Goal: Task Accomplishment & Management: Manage account settings

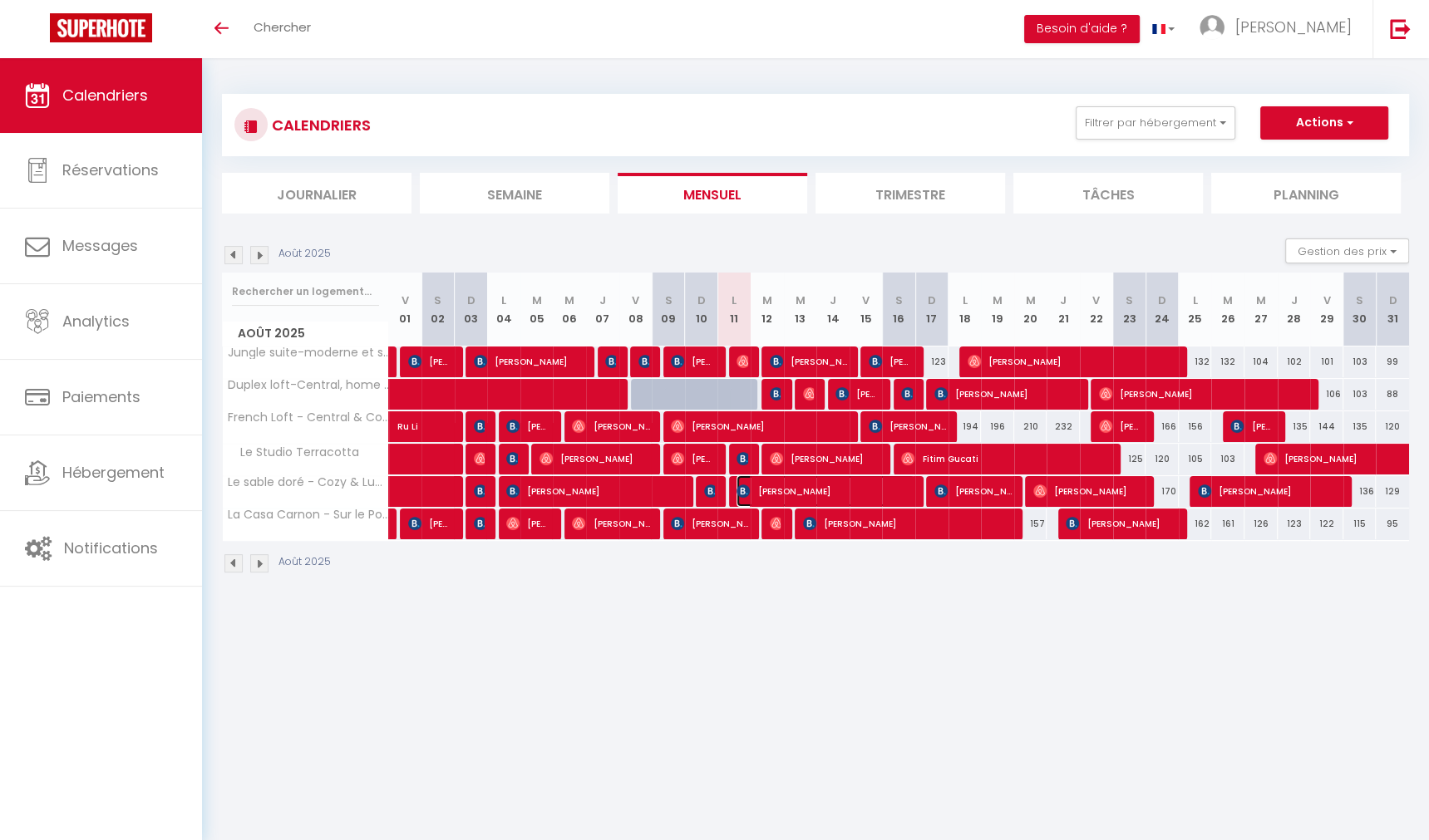
click at [856, 485] on span "[PERSON_NAME]" at bounding box center [825, 490] width 177 height 31
select select "OK"
select select "0"
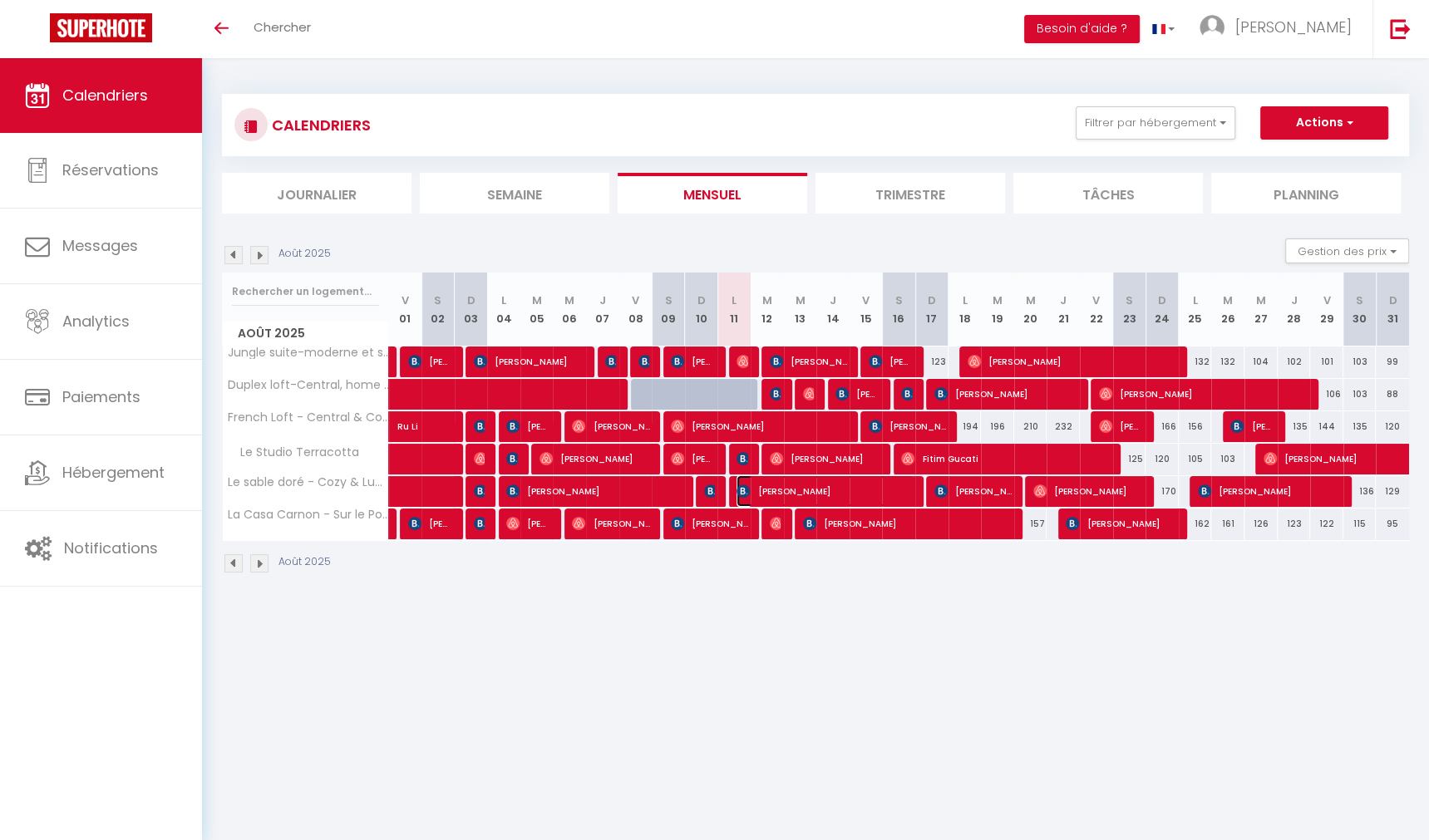
select select "1"
select select
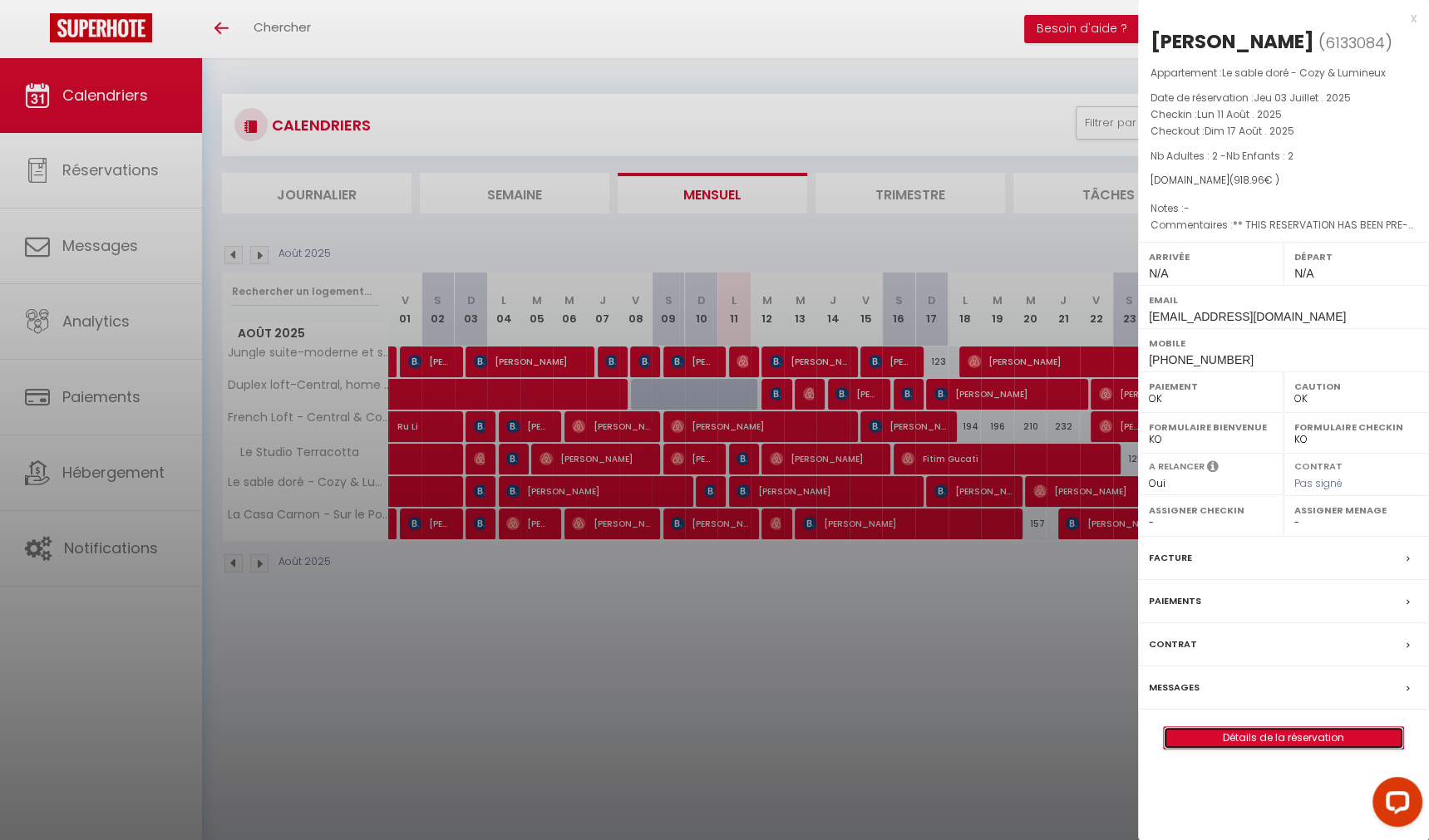
click at [1260, 749] on link "Détails de la réservation" at bounding box center [1283, 738] width 239 height 22
select select
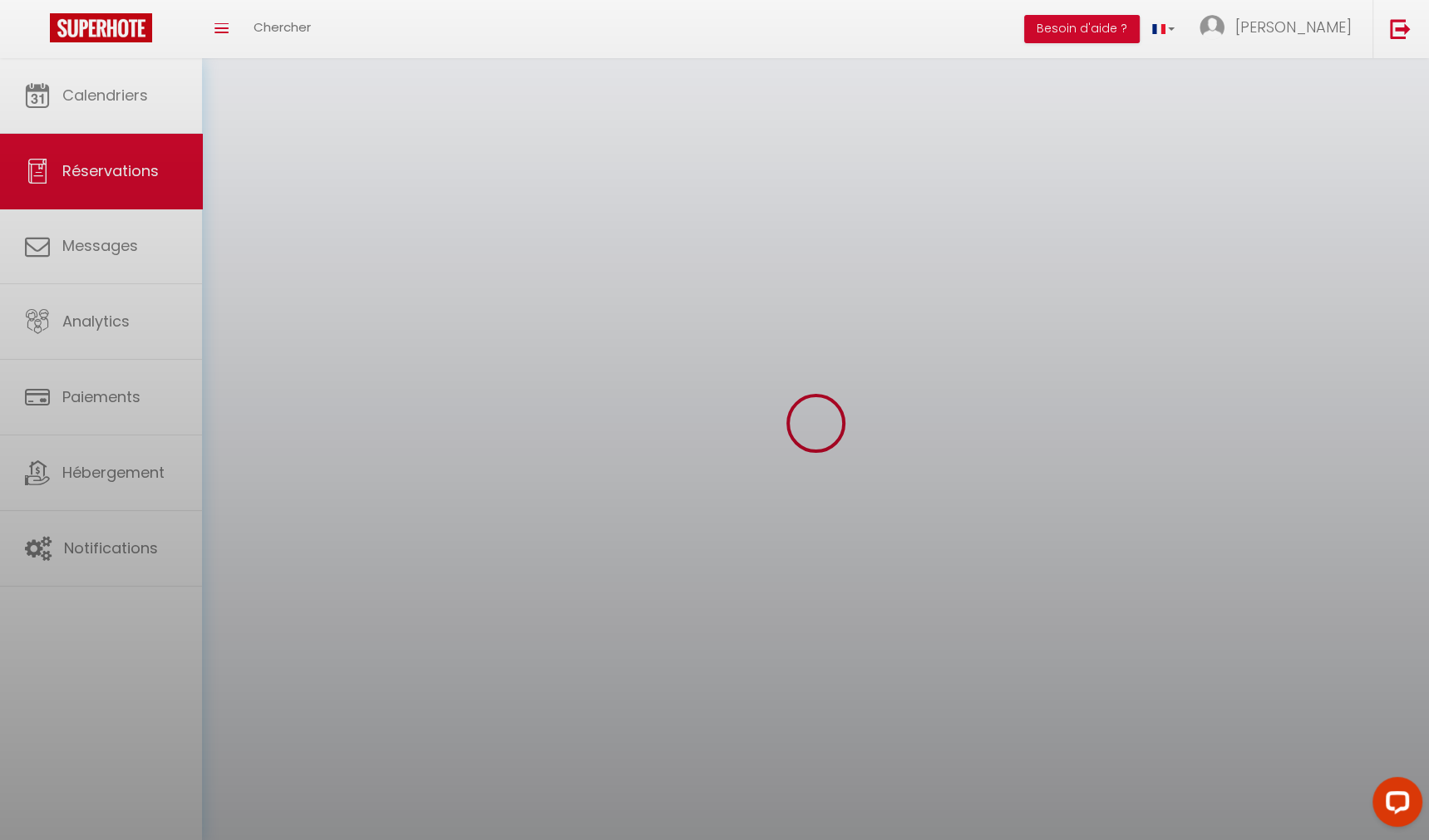
select select
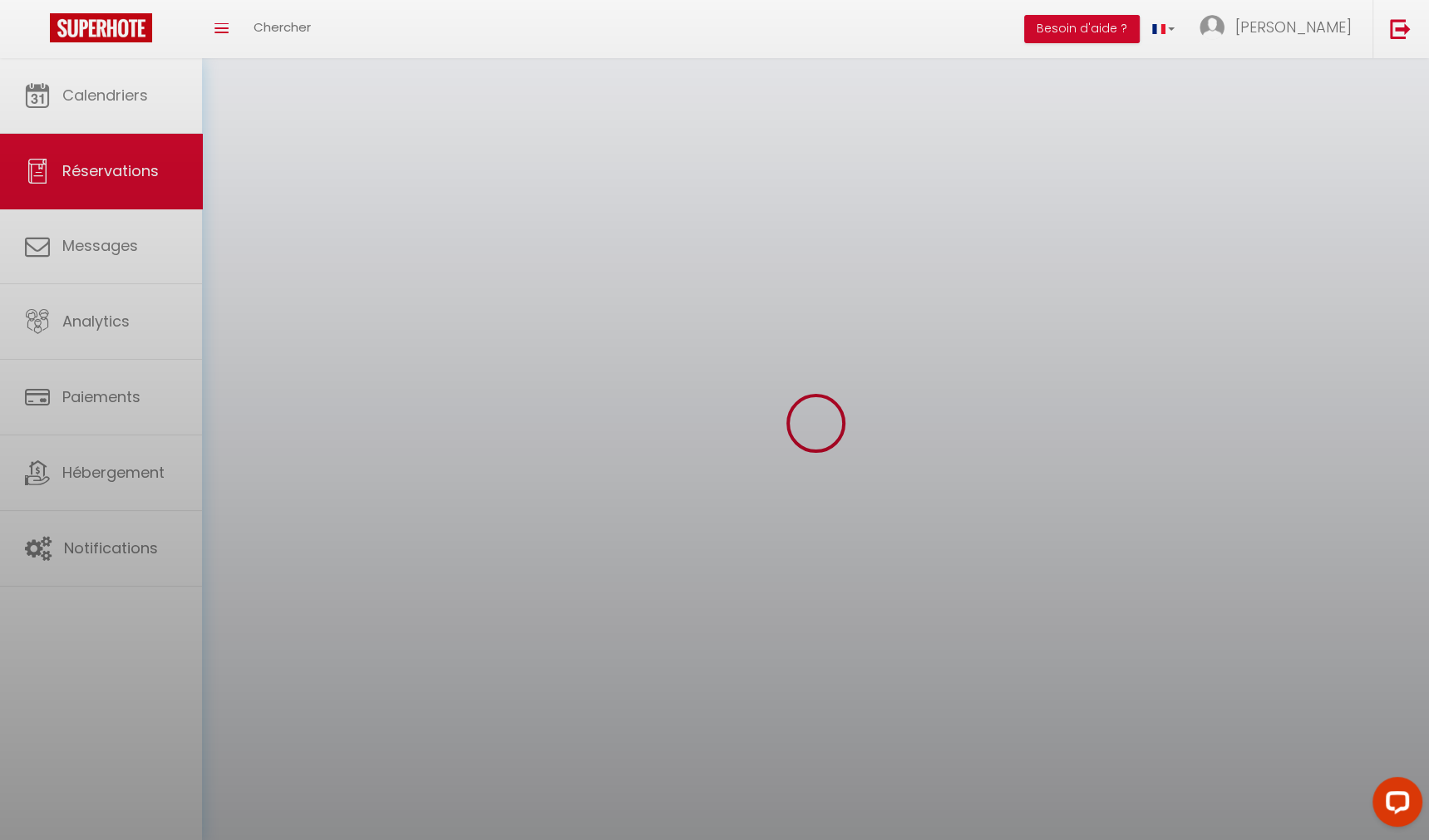
select select
checkbox input "false"
select select
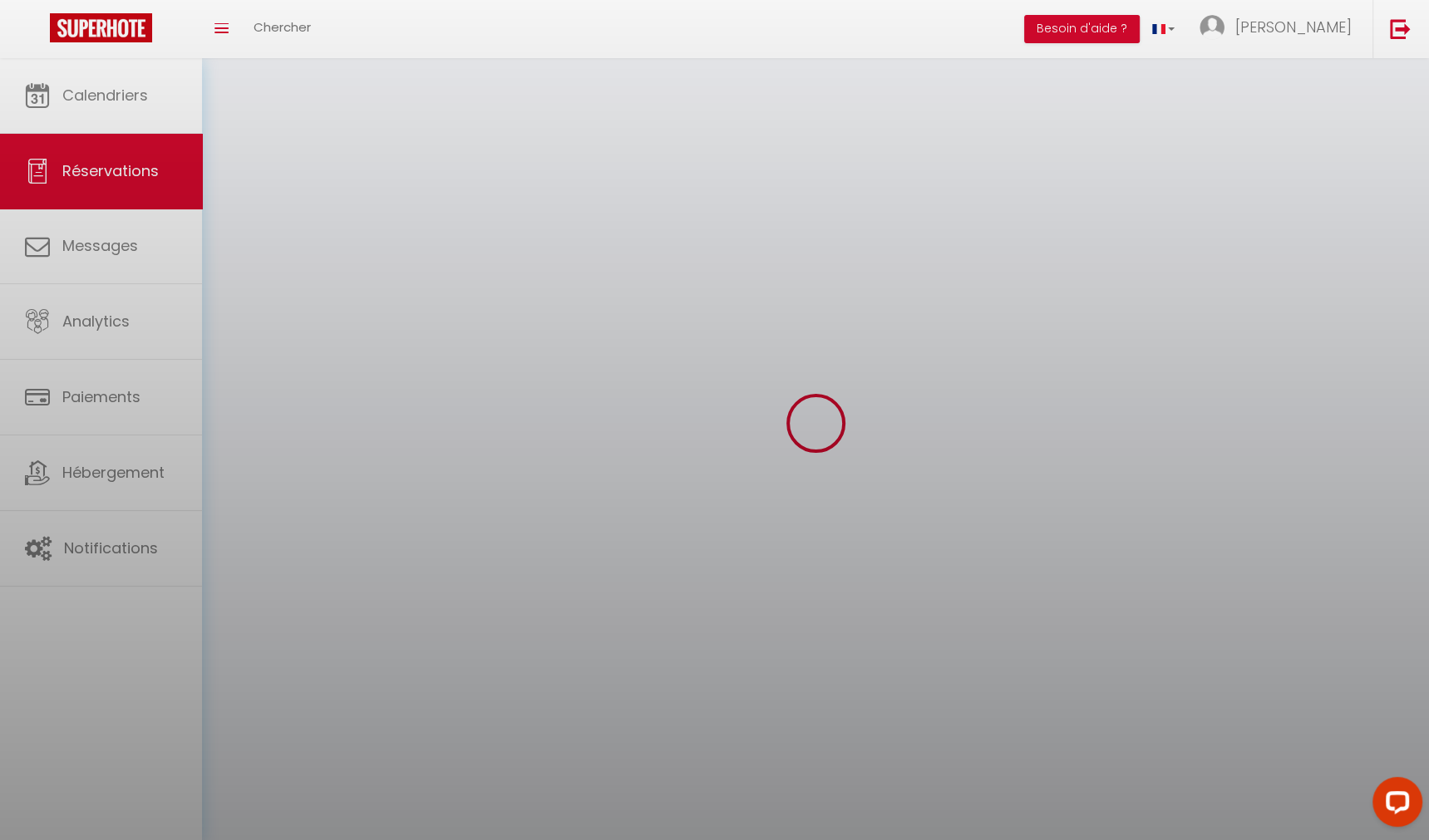
select select
checkbox input "false"
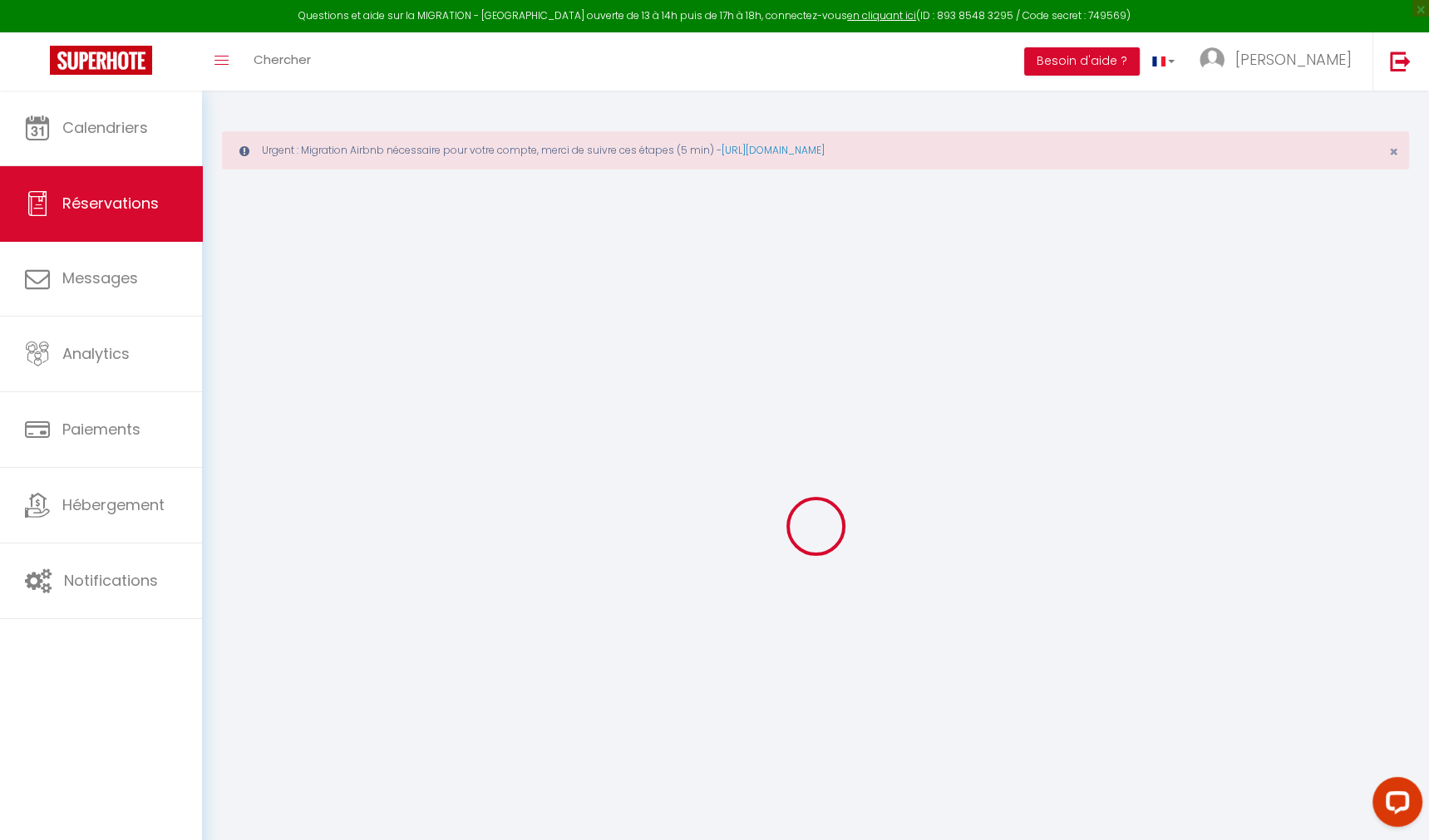
select select
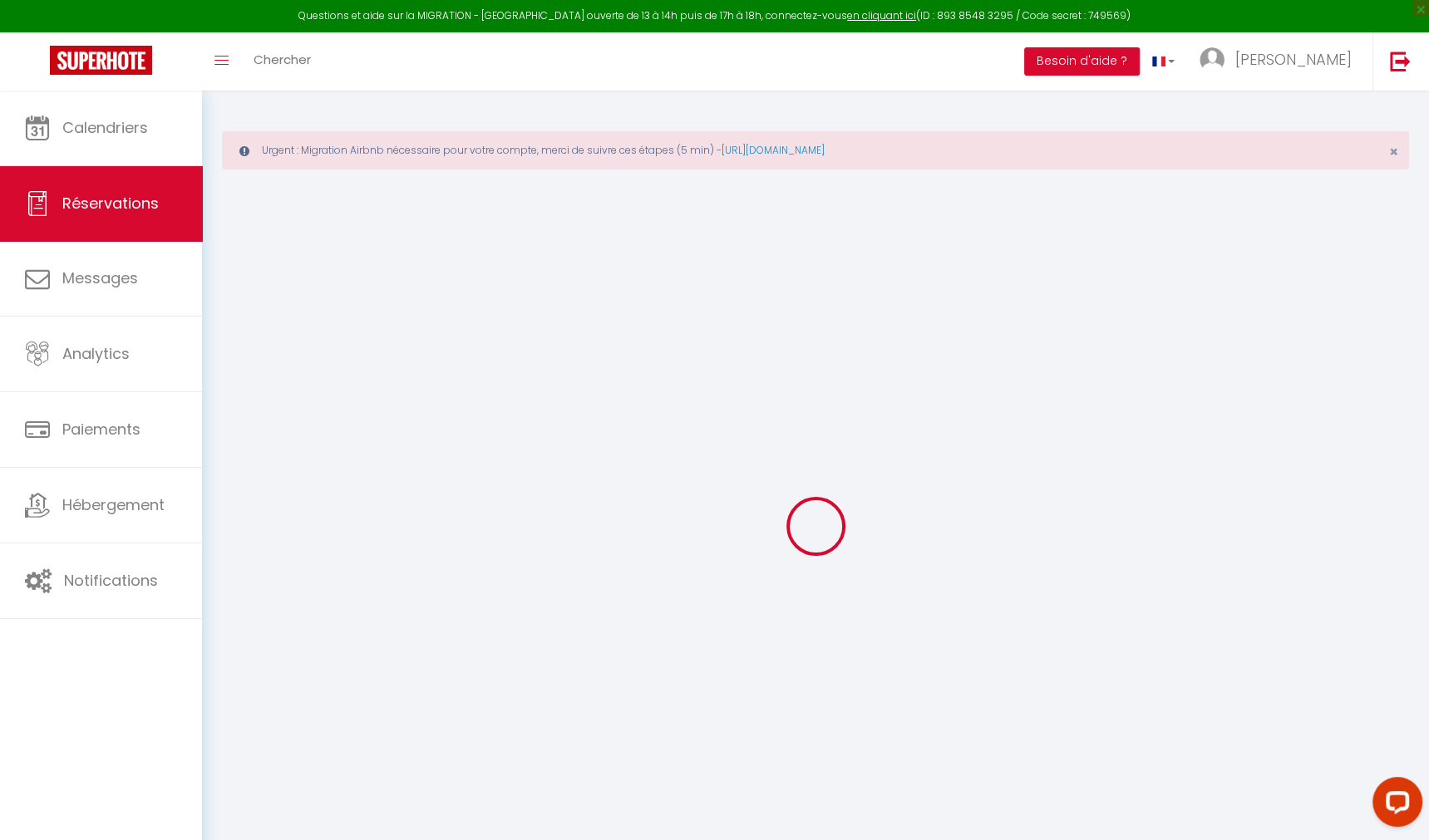
select select
checkbox input "false"
select select
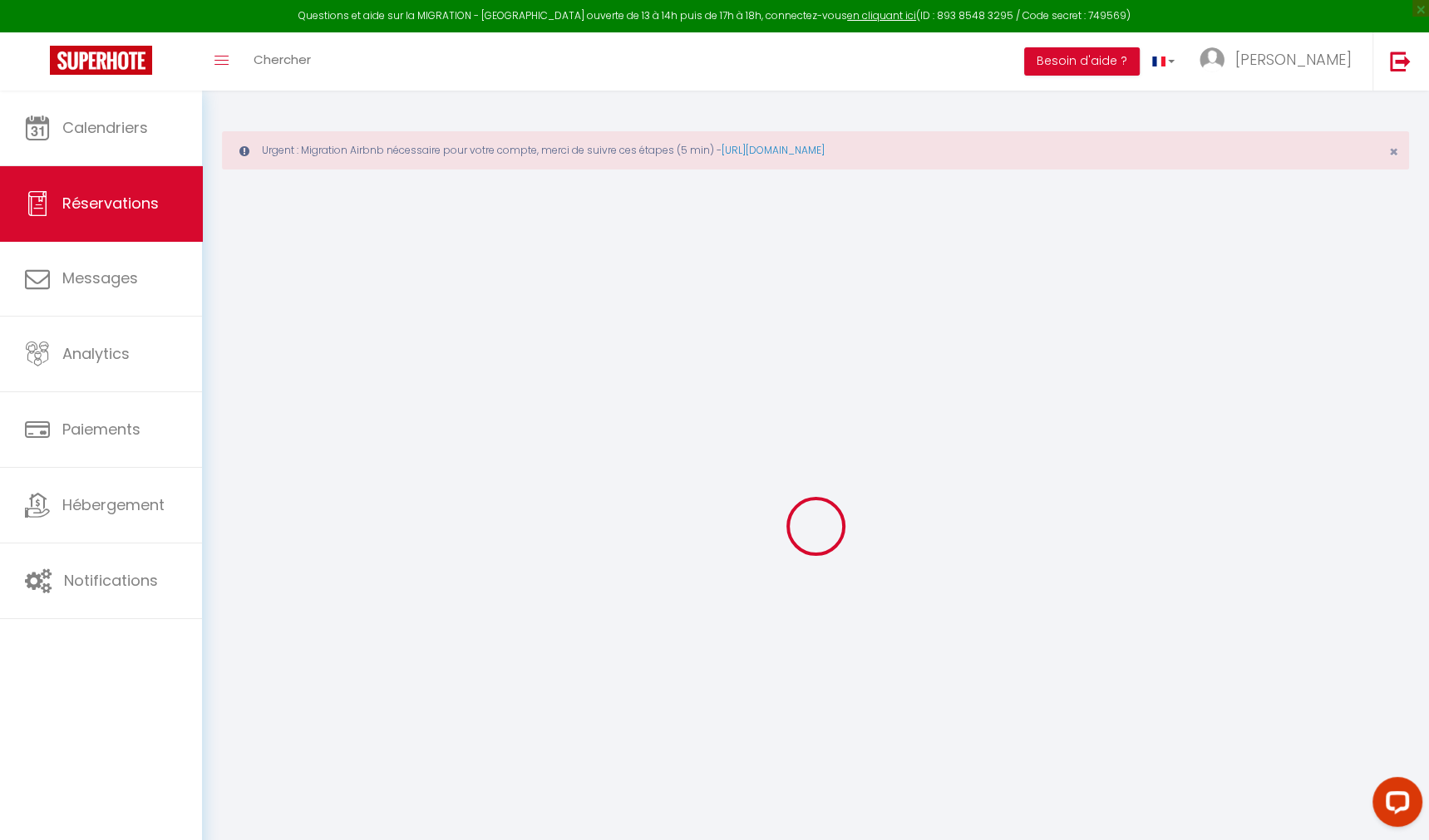
select select
checkbox input "false"
select select
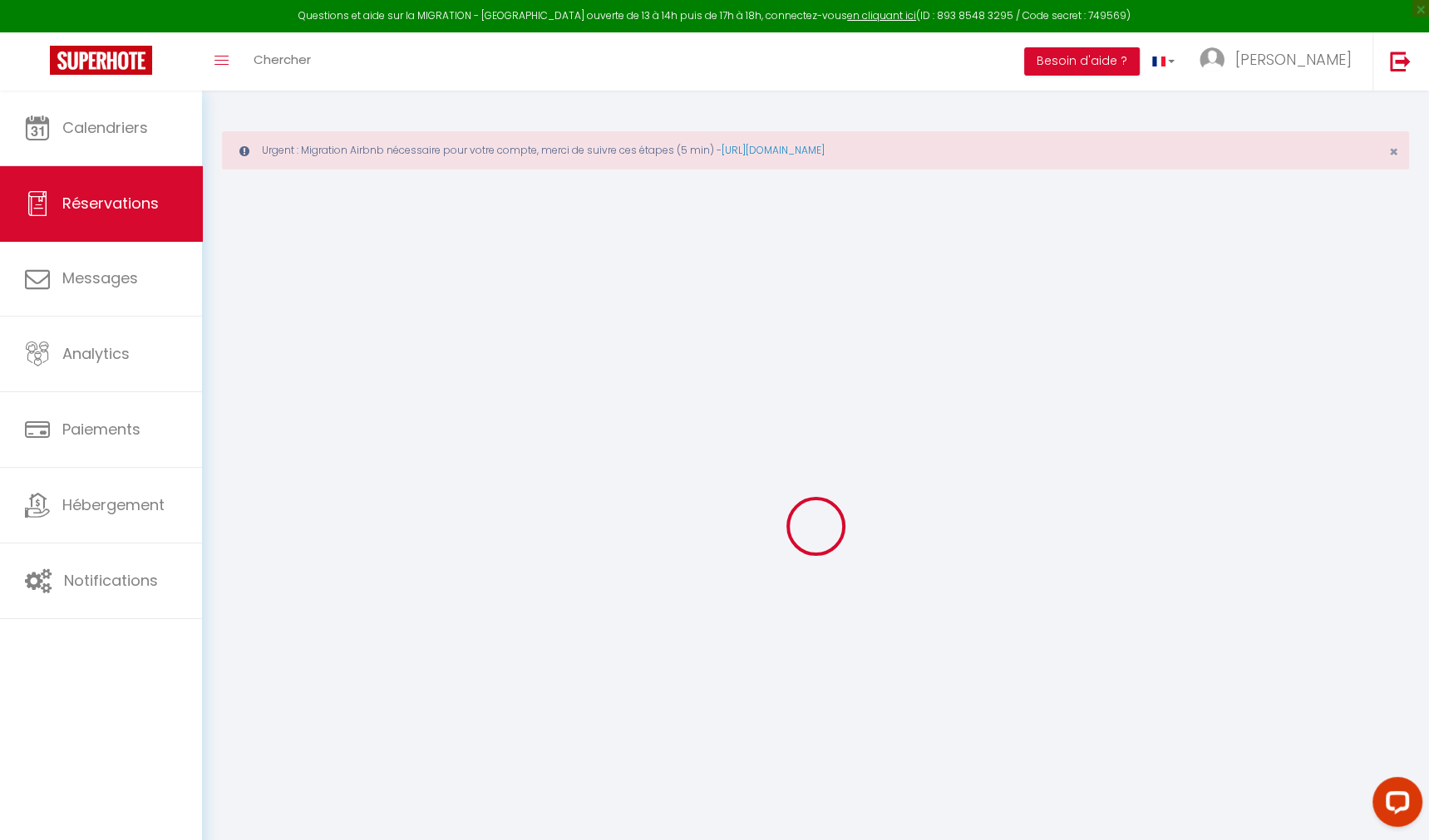
type input "Clémence"
type input "JACQUART"
type input "[EMAIL_ADDRESS][DOMAIN_NAME]"
type input "[PHONE_NUMBER]"
select select "FR"
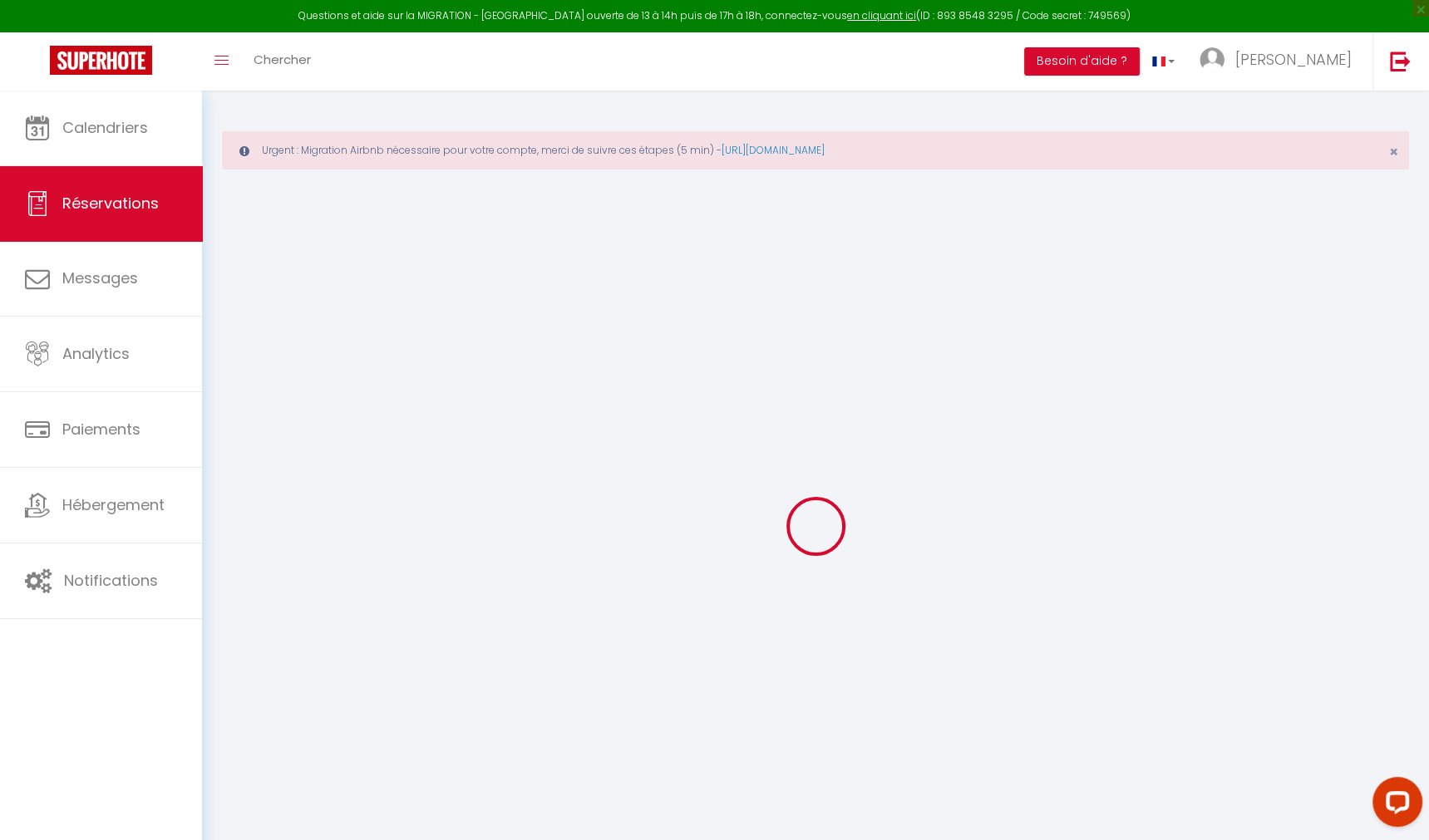
type input "129.65"
type input "12.87"
select select "72509"
select select "1"
select select
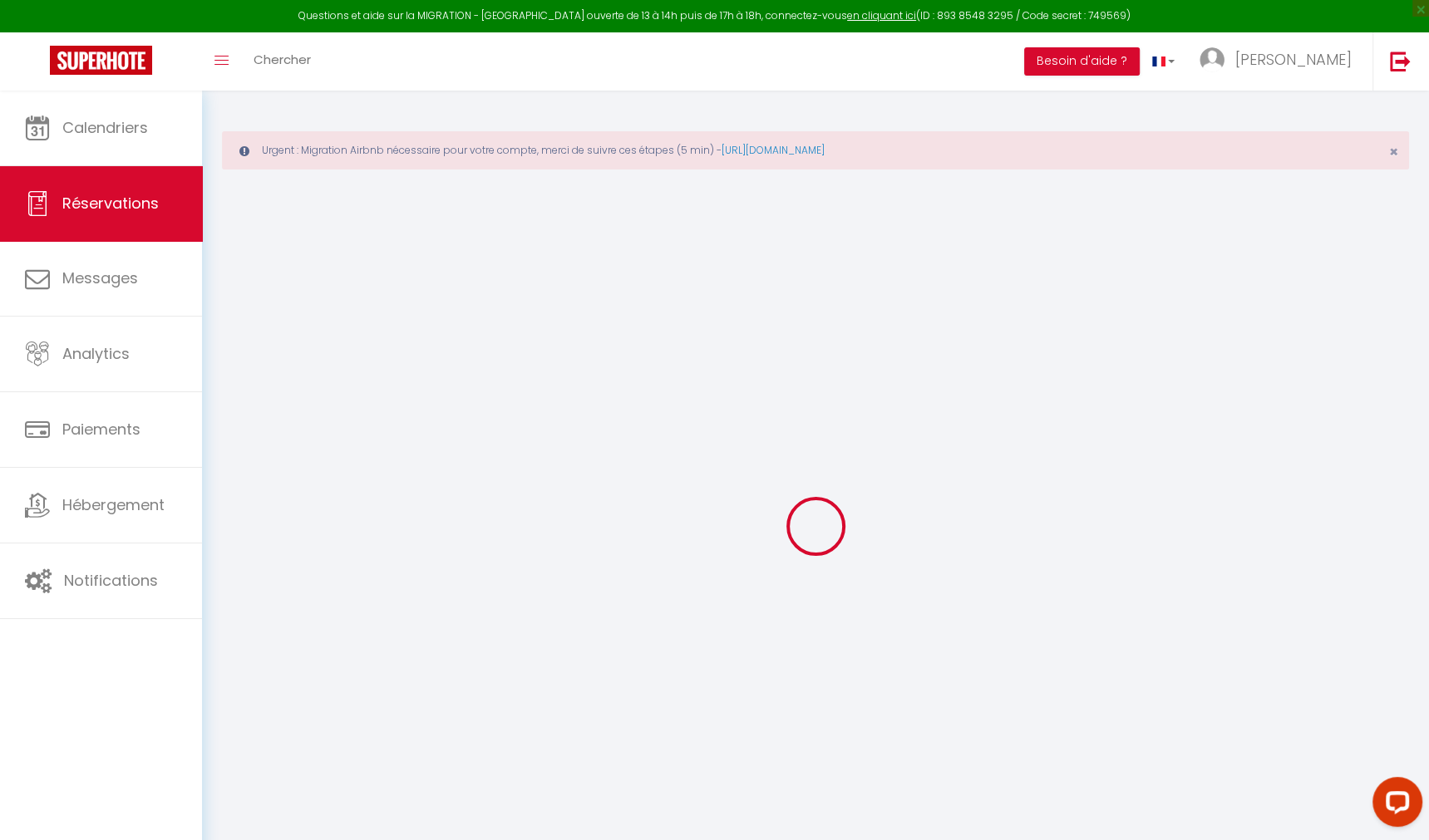
select select
type input "2"
select select "12"
select select "15"
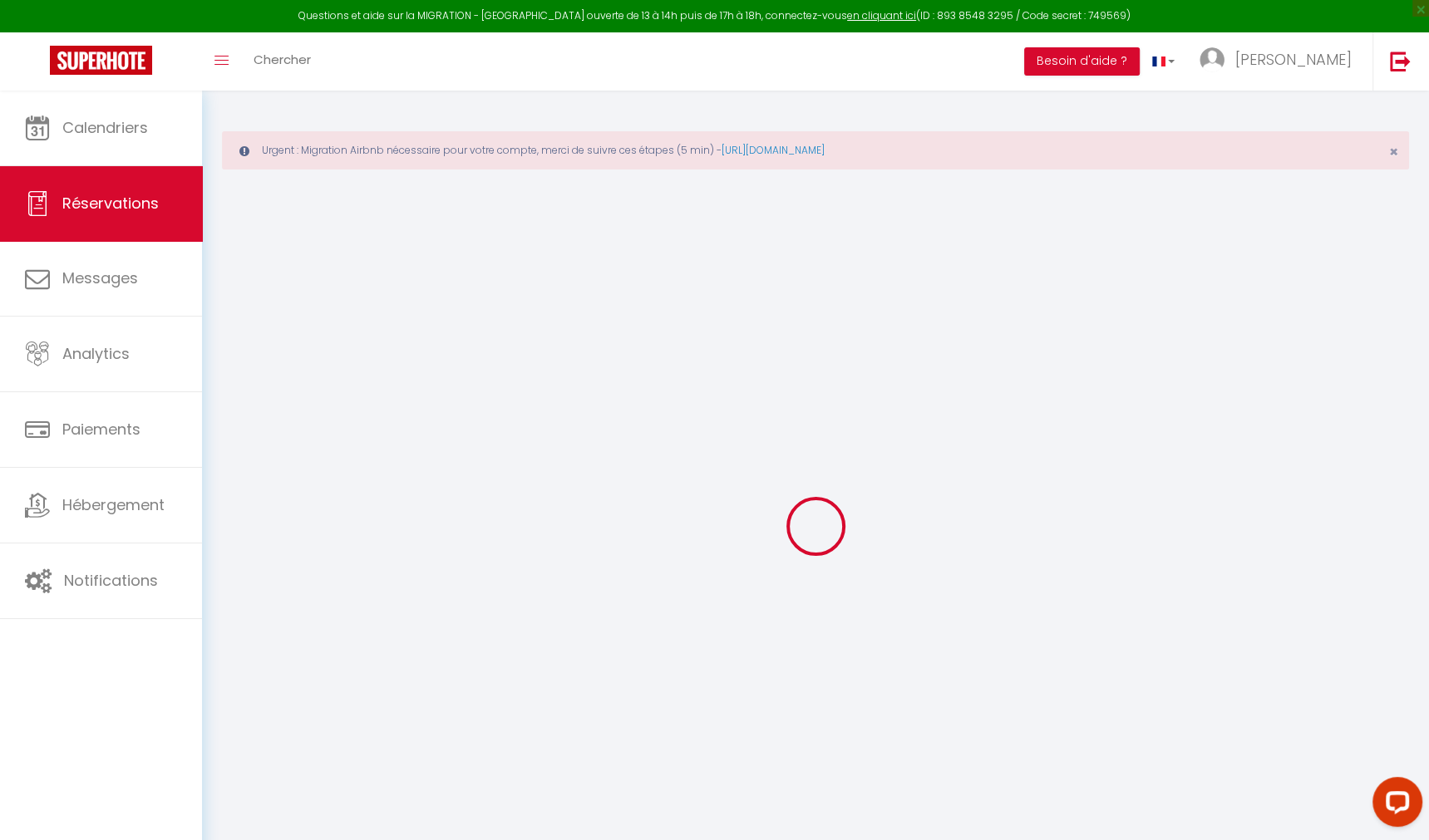
type input "834.36"
checkbox input "false"
type input "0"
select select "2"
type input "25"
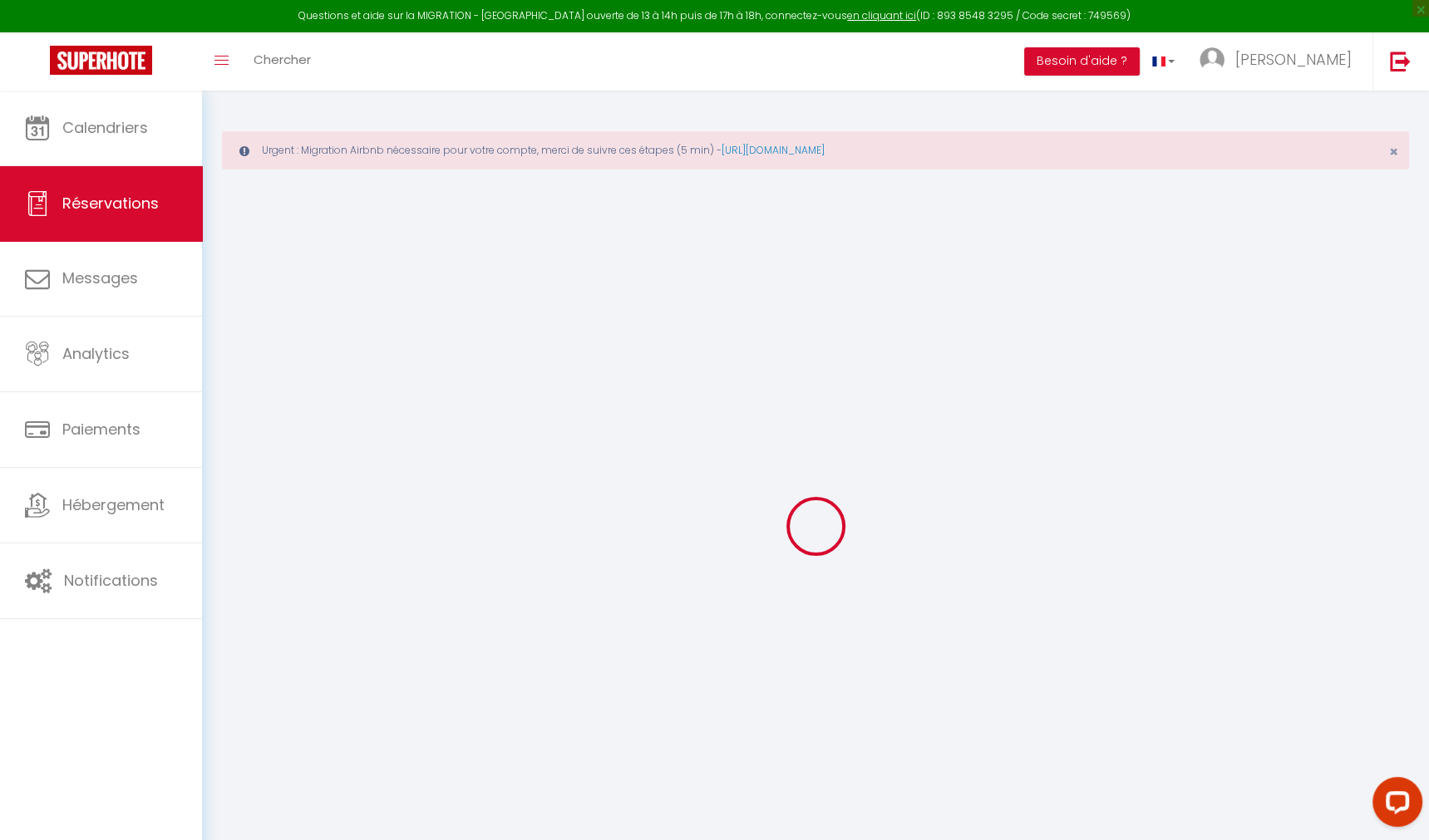
type input "0"
select select
checkbox input "false"
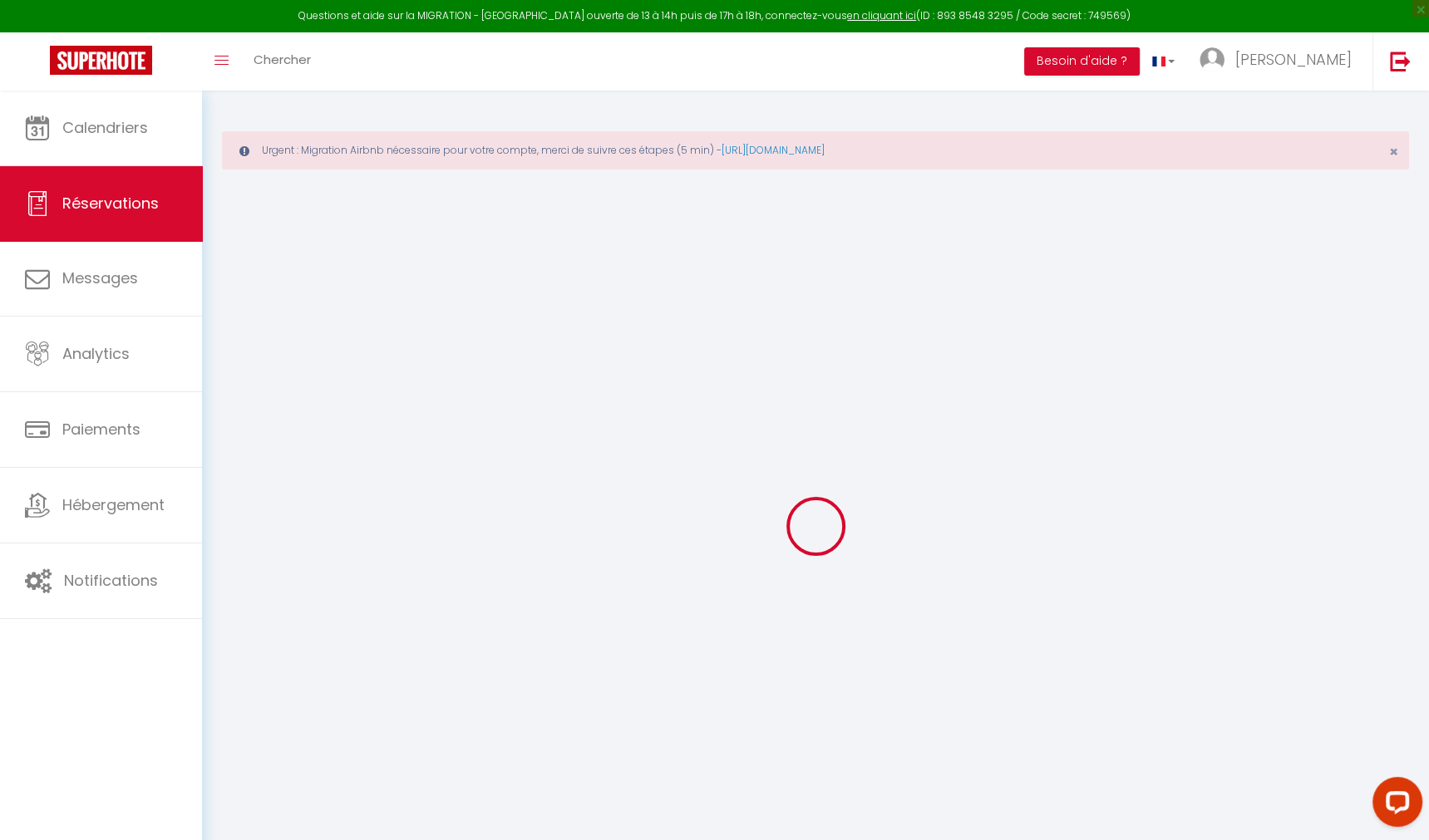
select select
checkbox input "false"
select select
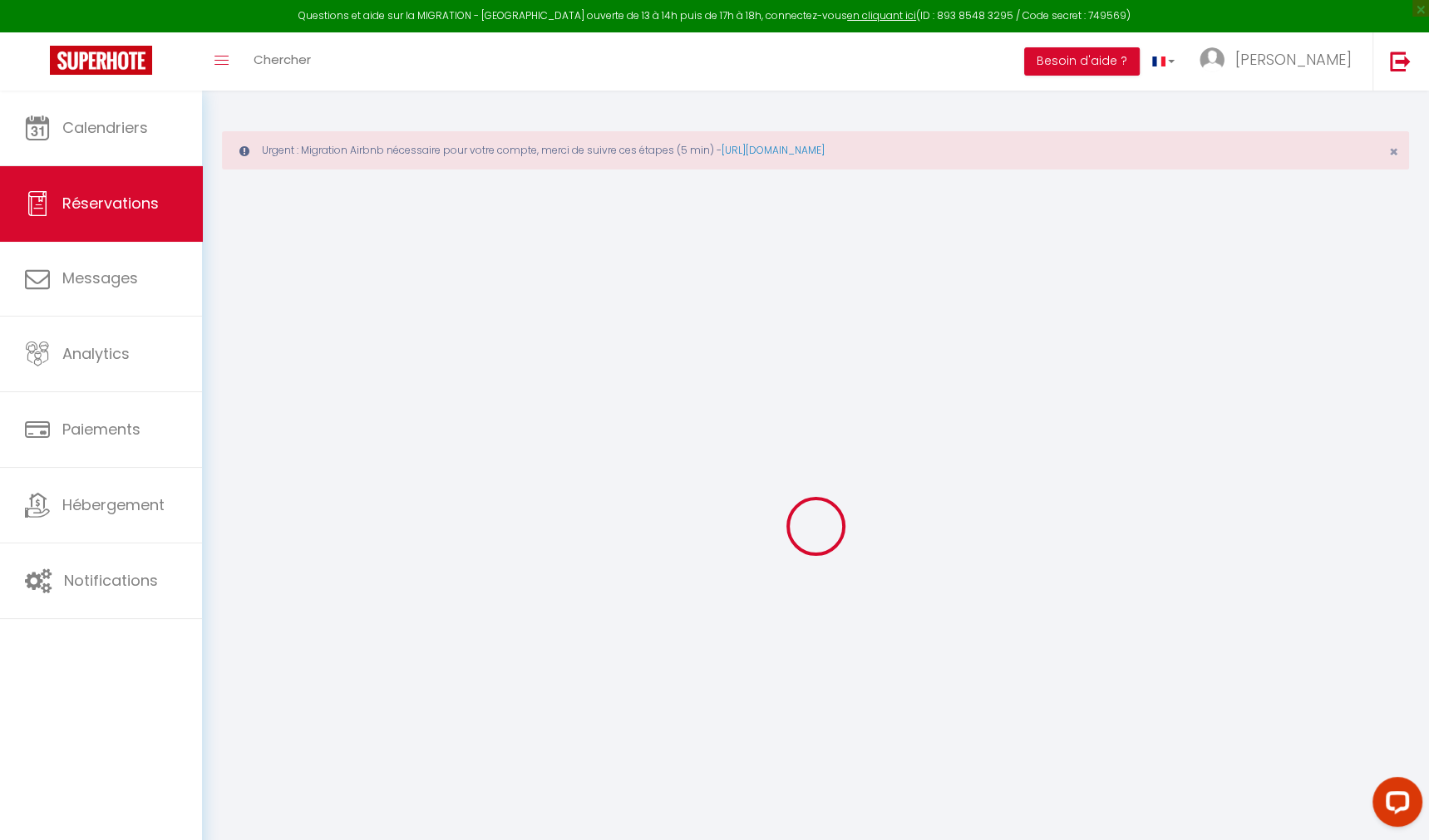
checkbox input "false"
select select
checkbox input "false"
type textarea "** THIS RESERVATION HAS BEEN PRE-PAID ** BOOKING NOTE : Payment charge is EUR 1…"
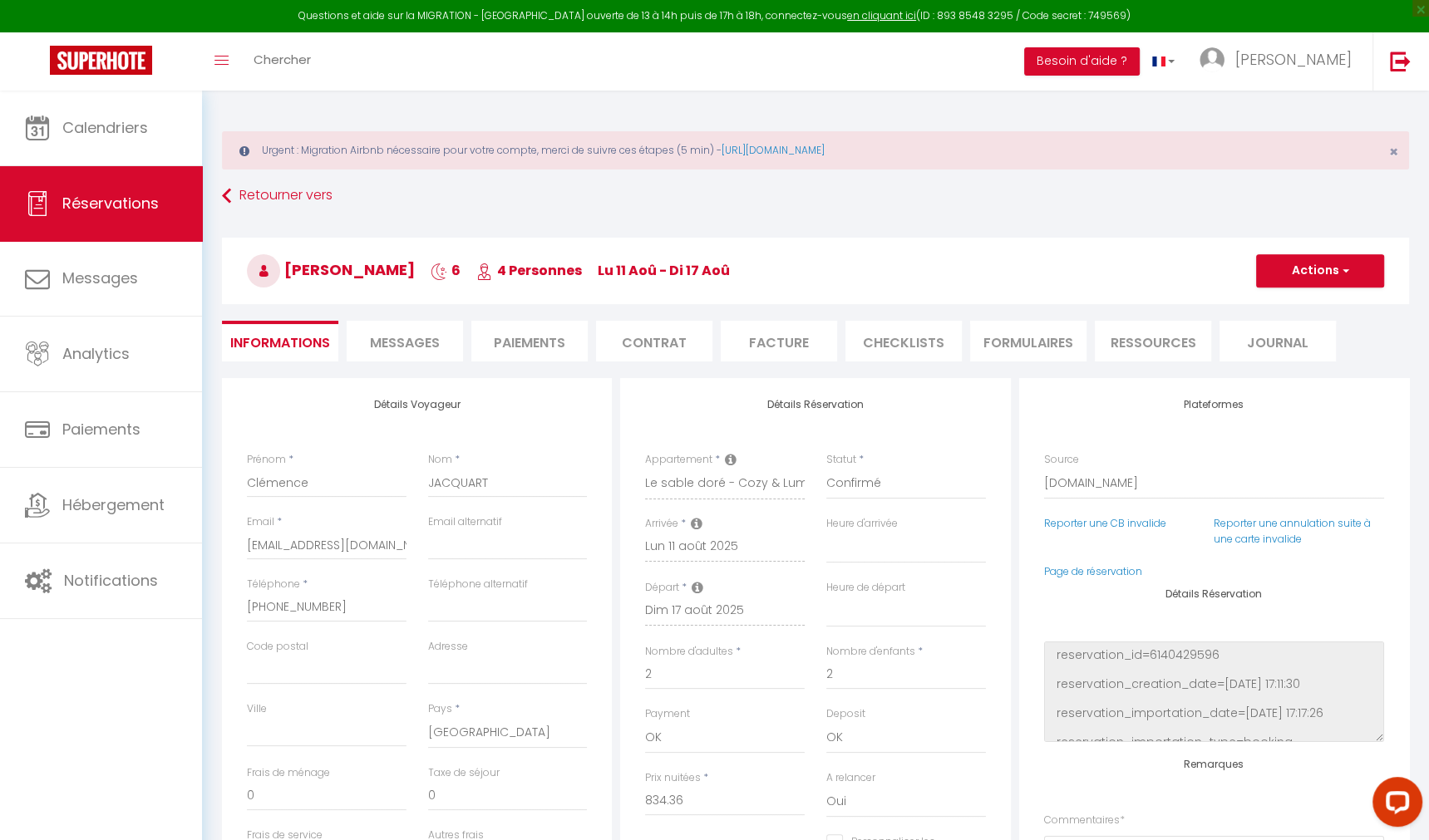
type input "29.99"
type input "54.61"
select select
checkbox input "false"
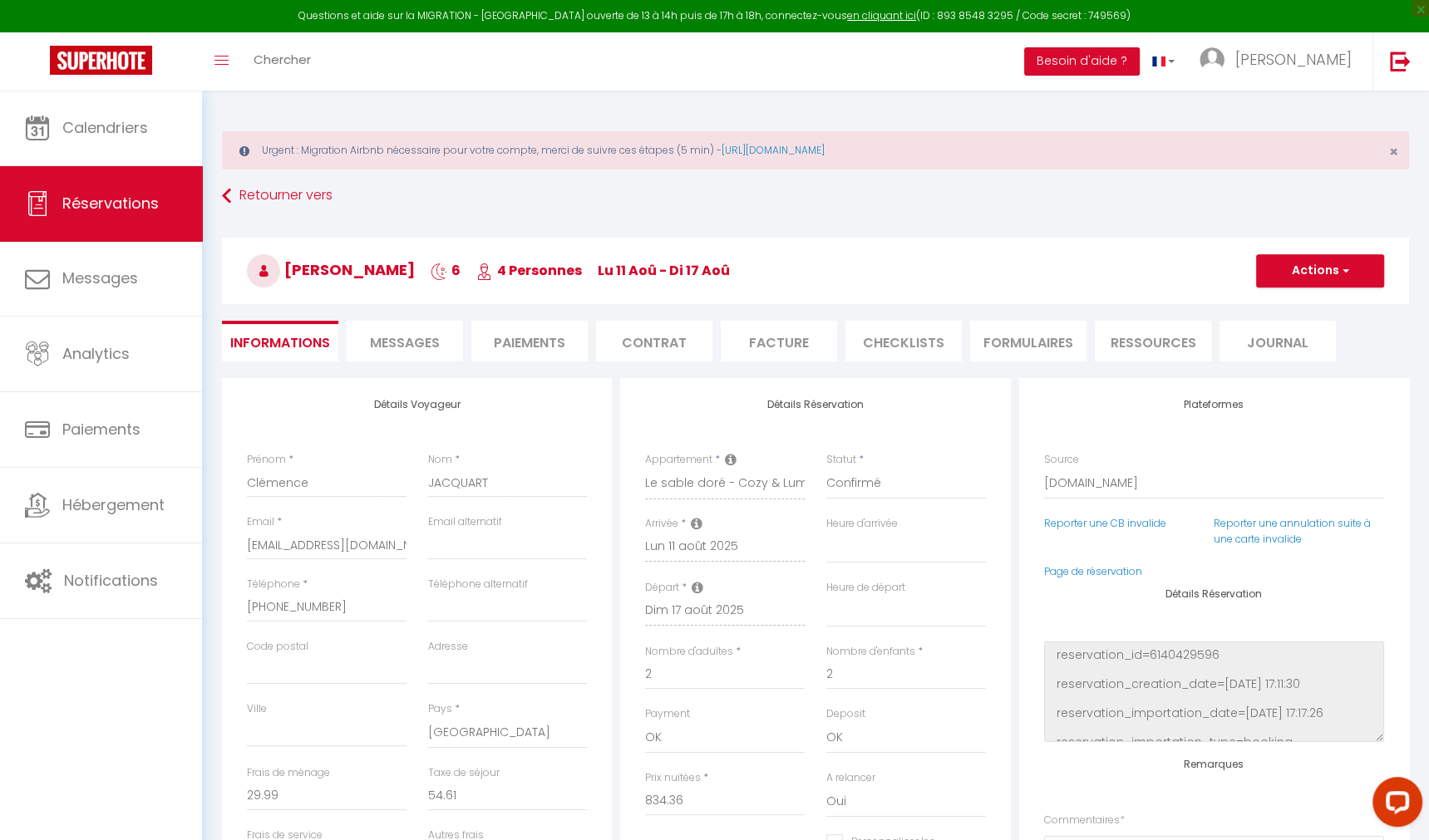
select select
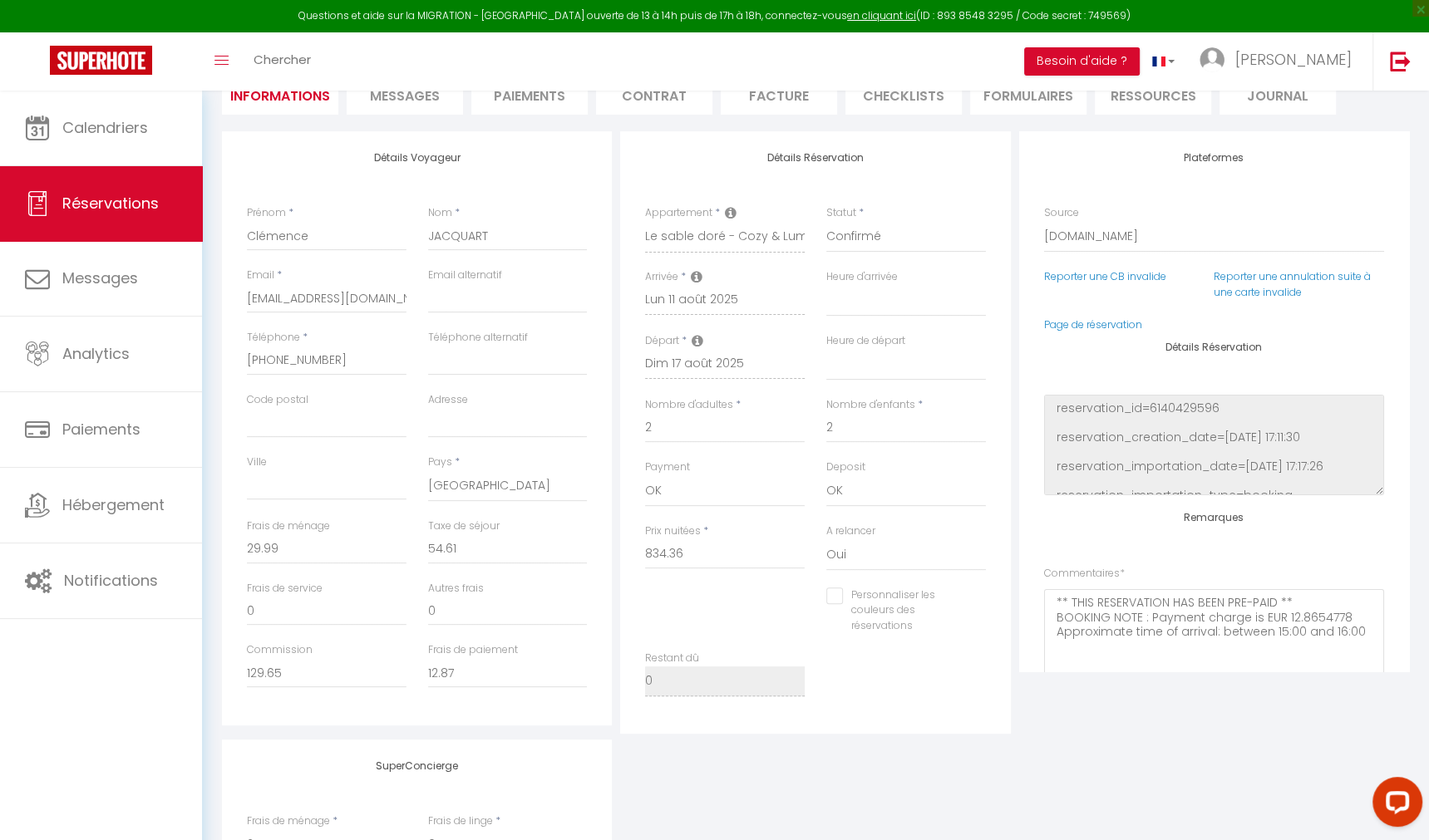
scroll to position [97, 0]
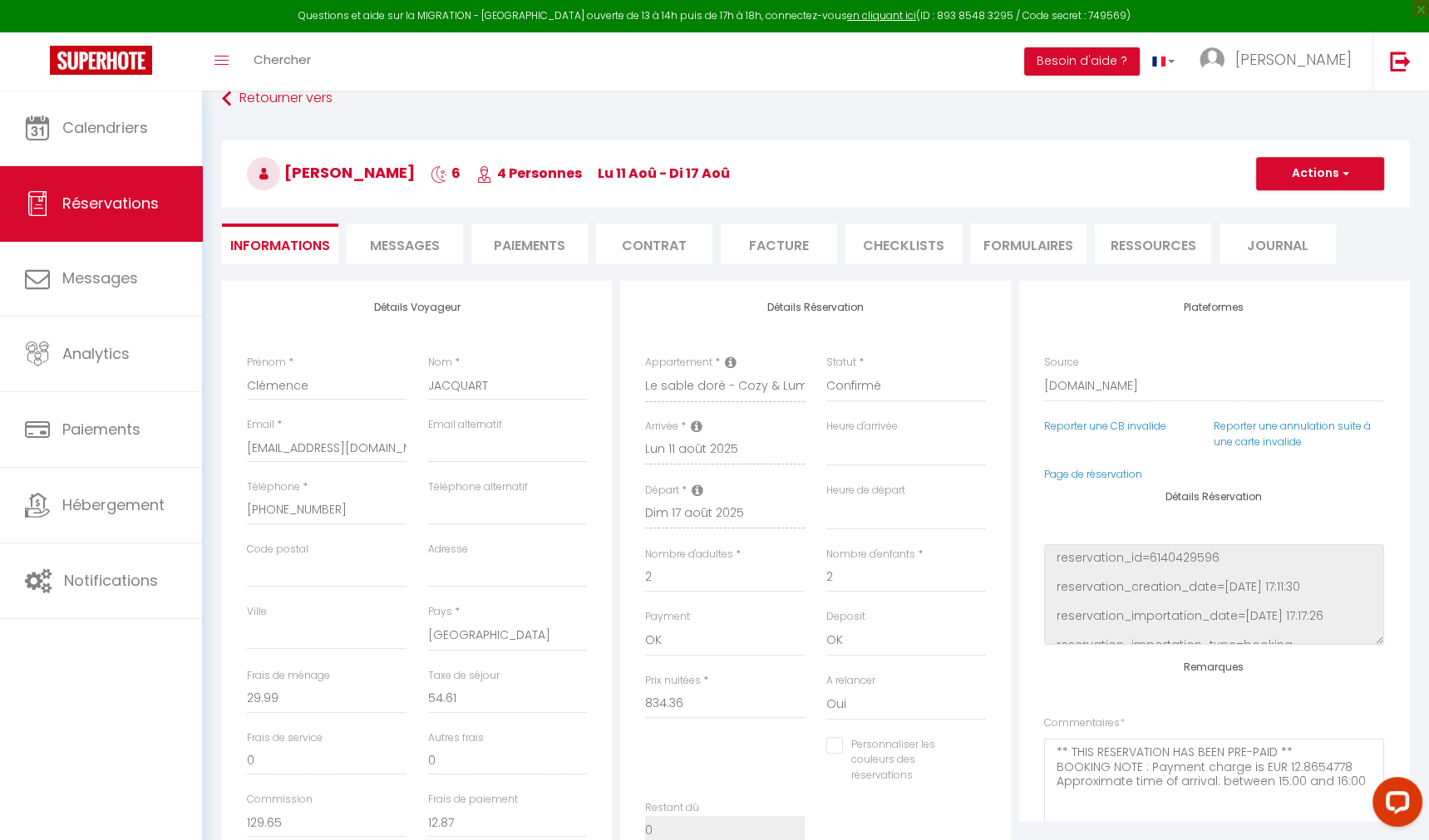
click at [421, 255] on li "Messages" at bounding box center [405, 244] width 116 height 41
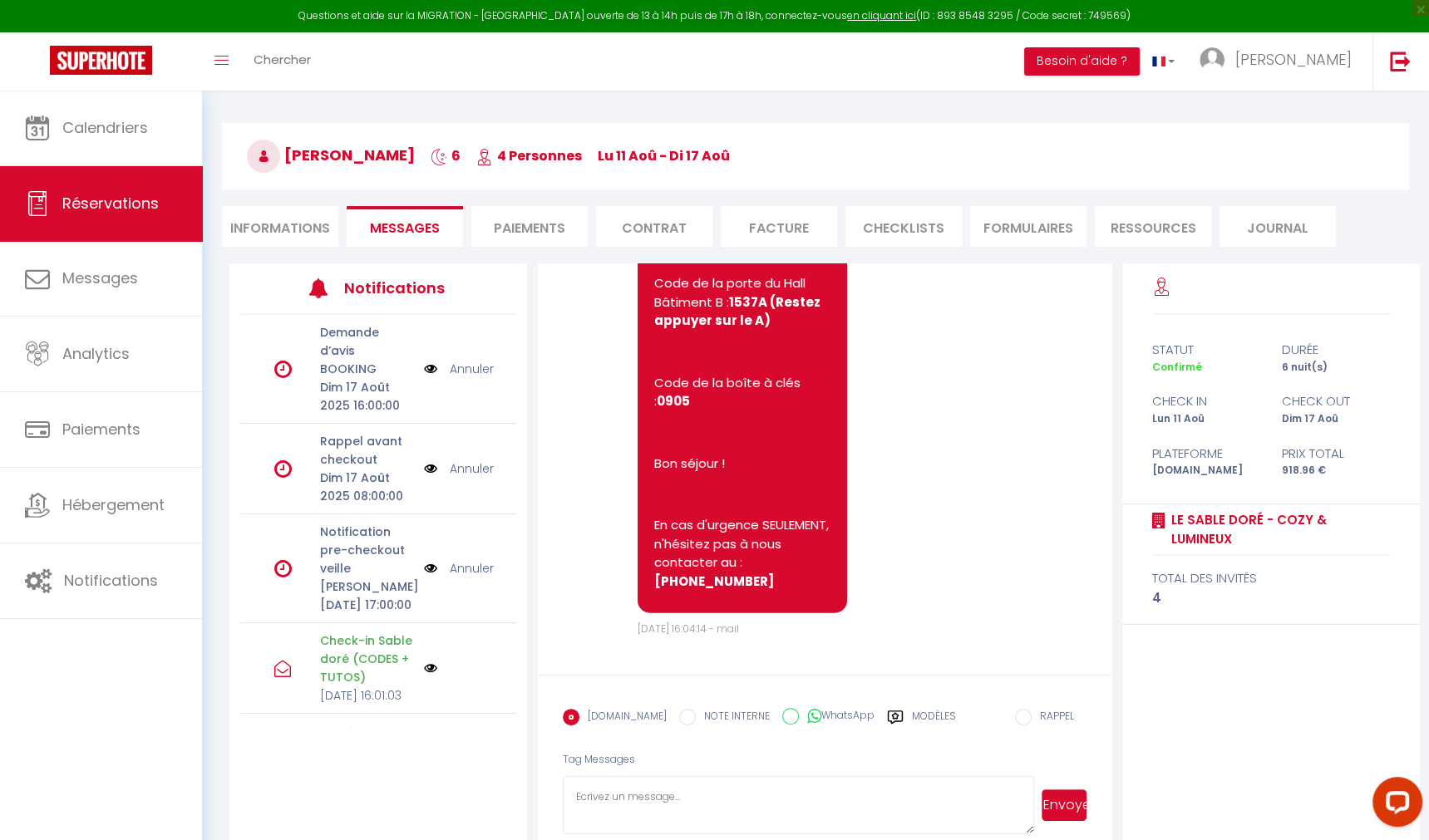
scroll to position [9810, 0]
click at [707, 578] on p "En cas d'urgence SEULEMENT, n'hésitez pas à nous contacter au : ‪[PHONE_NUMBER]‬" at bounding box center [742, 553] width 176 height 75
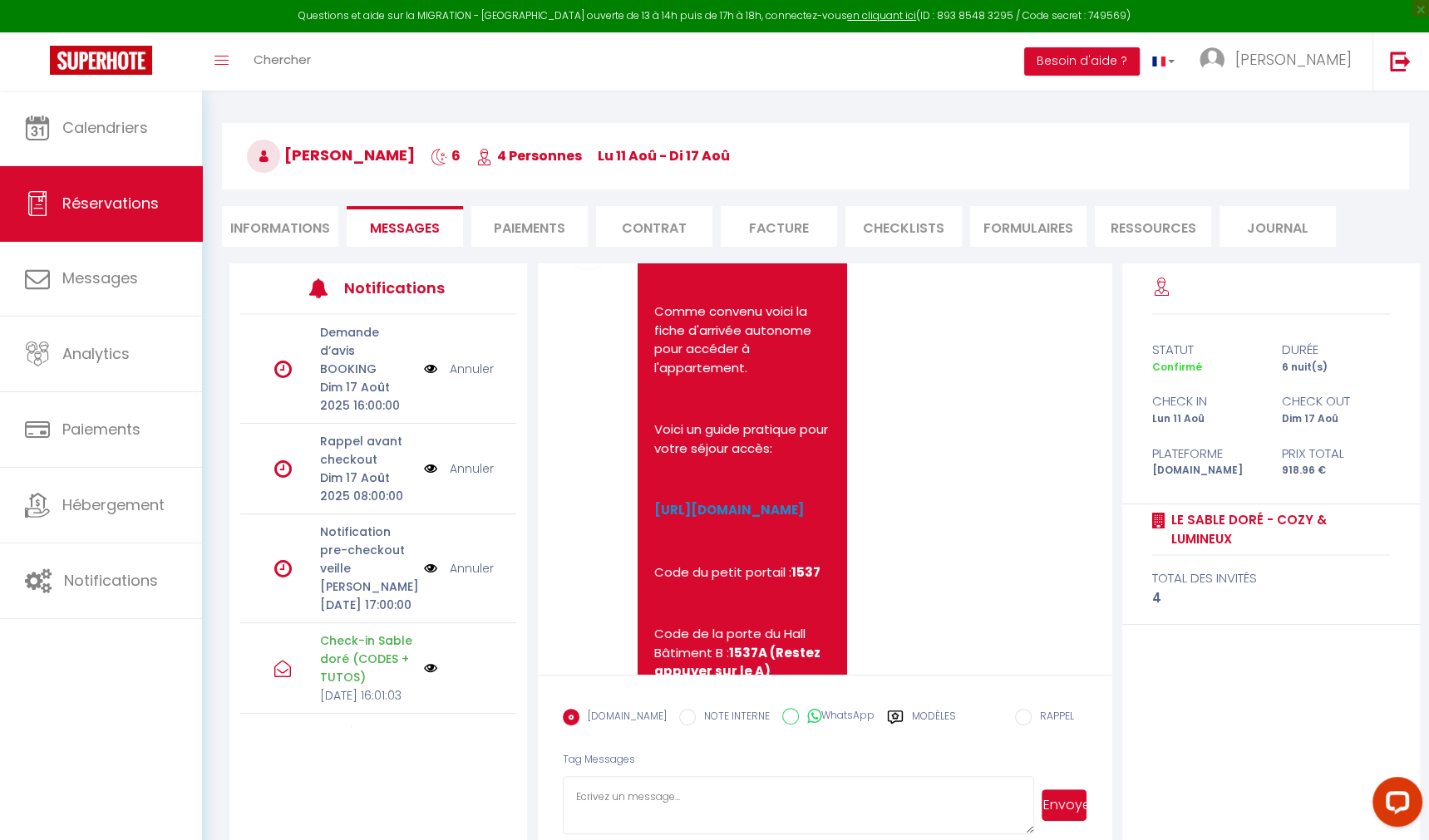
scroll to position [9137, 0]
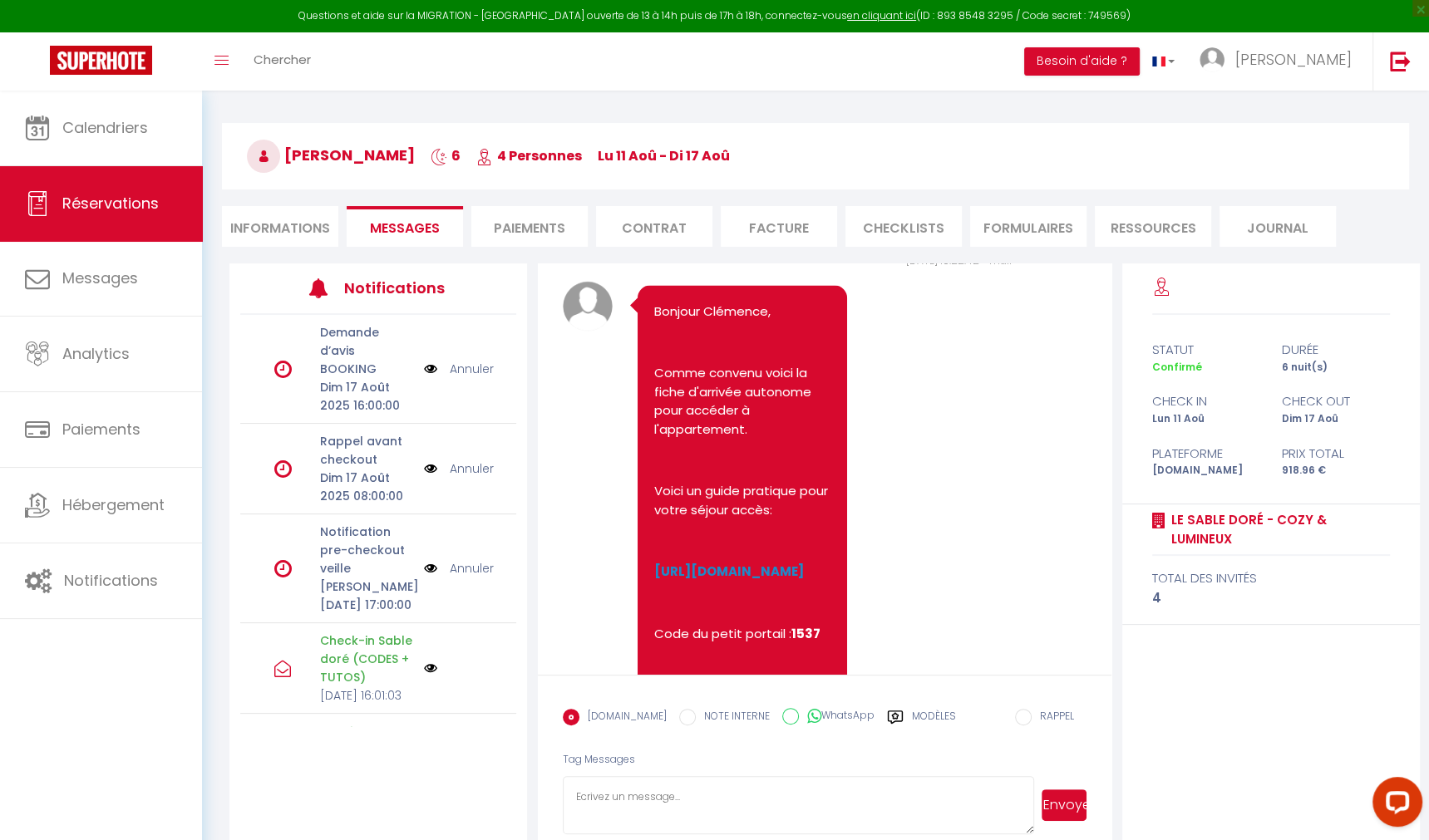
drag, startPoint x: 703, startPoint y: 579, endPoint x: 654, endPoint y: 420, distance: 166.4
click at [654, 420] on pre "Bonjour Clémence, Comme convenu voici la fiche d'arrivée autonome pour accéder …" at bounding box center [742, 656] width 176 height 708
copy pre "Bonjour Clémence, Comme convenu voici la fiche d'arrivée autonome pour accéder …"
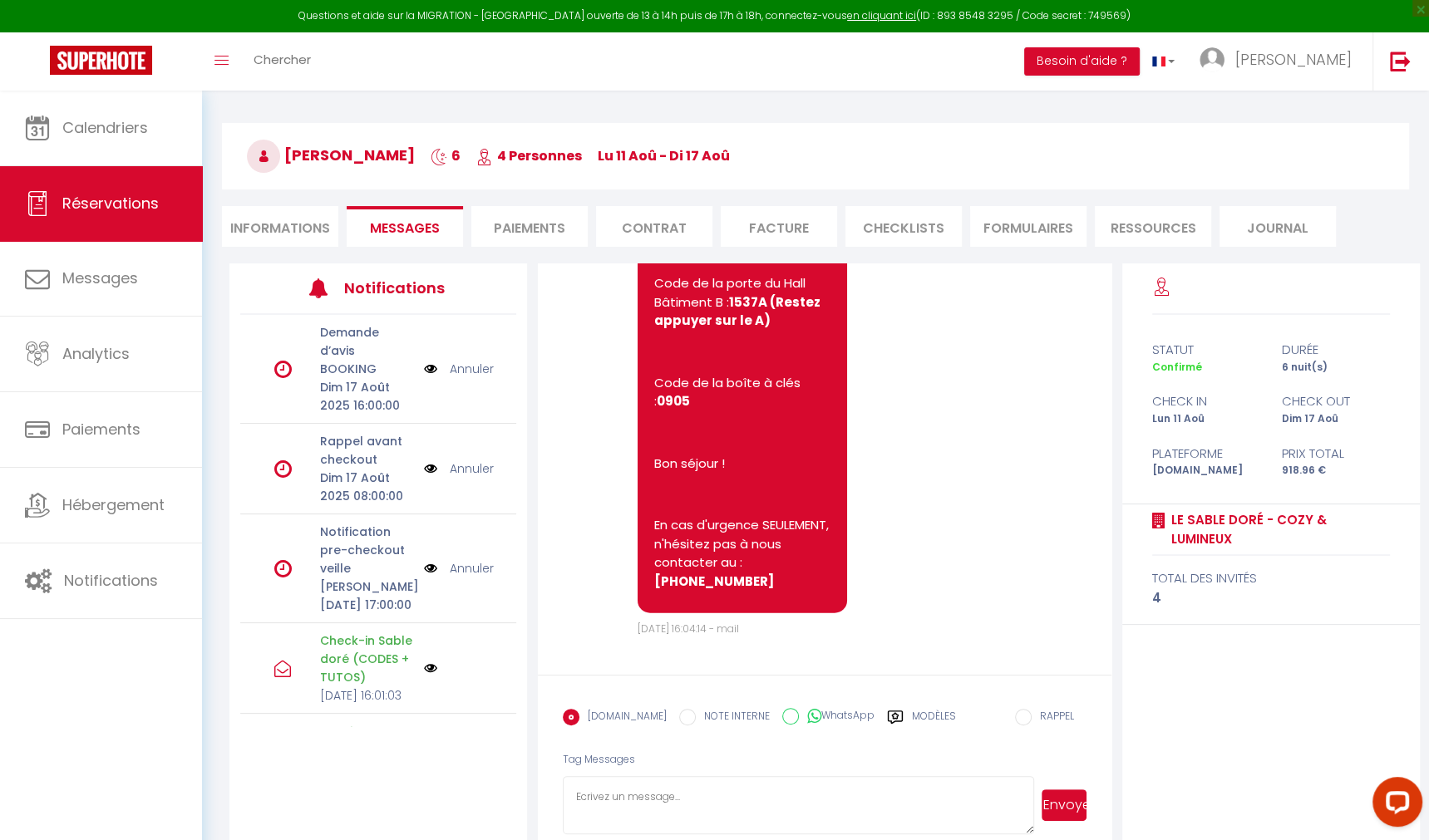
click at [912, 567] on div "Note Sms Bonjour Clémence, Comme convenu voici la fiche d'arrivée autonome pour…" at bounding box center [825, 253] width 524 height 768
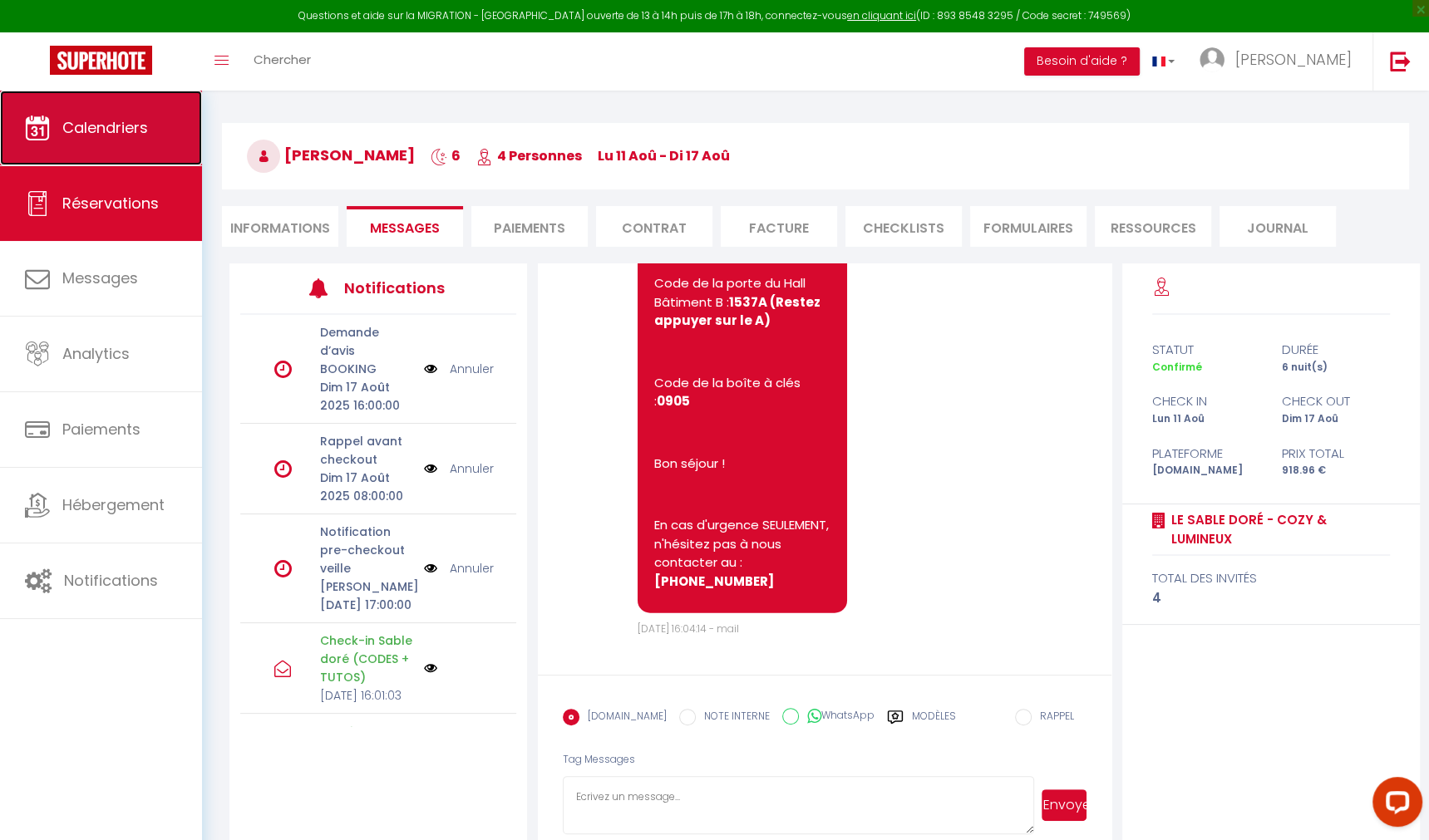
click at [123, 126] on span "Calendriers" at bounding box center [105, 128] width 86 height 21
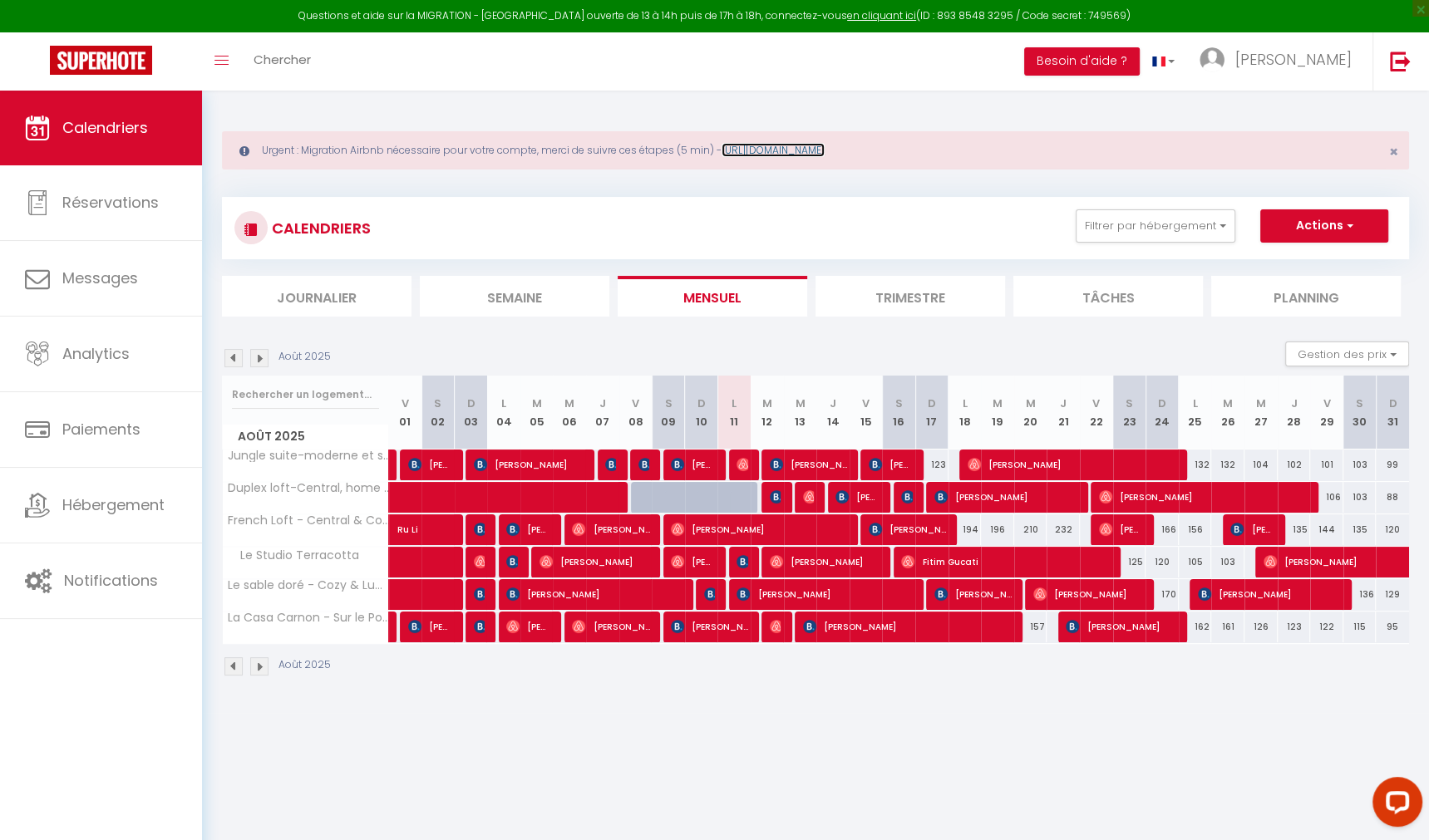
click at [780, 152] on link "[URL][DOMAIN_NAME]" at bounding box center [774, 150] width 103 height 14
